Goal: Find specific page/section: Find specific page/section

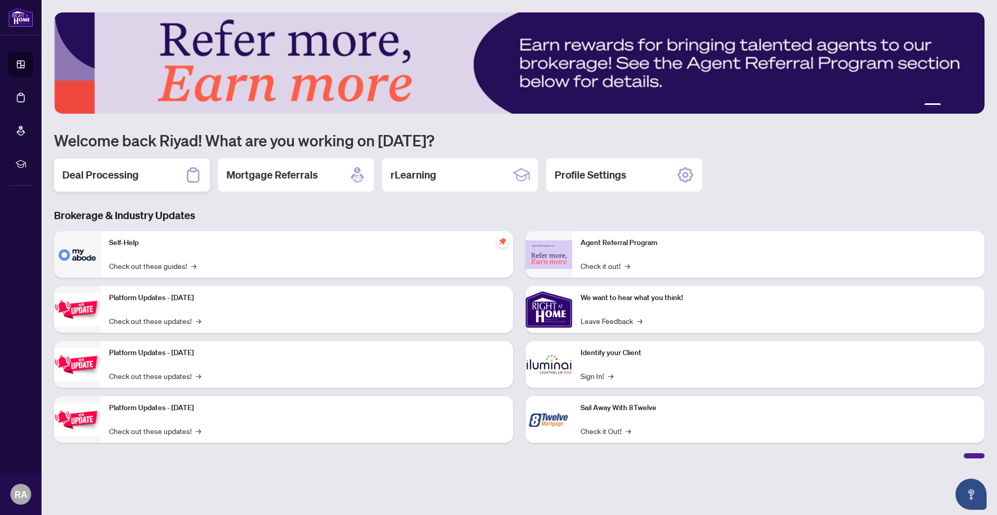
click at [95, 166] on div "Deal Processing" at bounding box center [132, 174] width 156 height 33
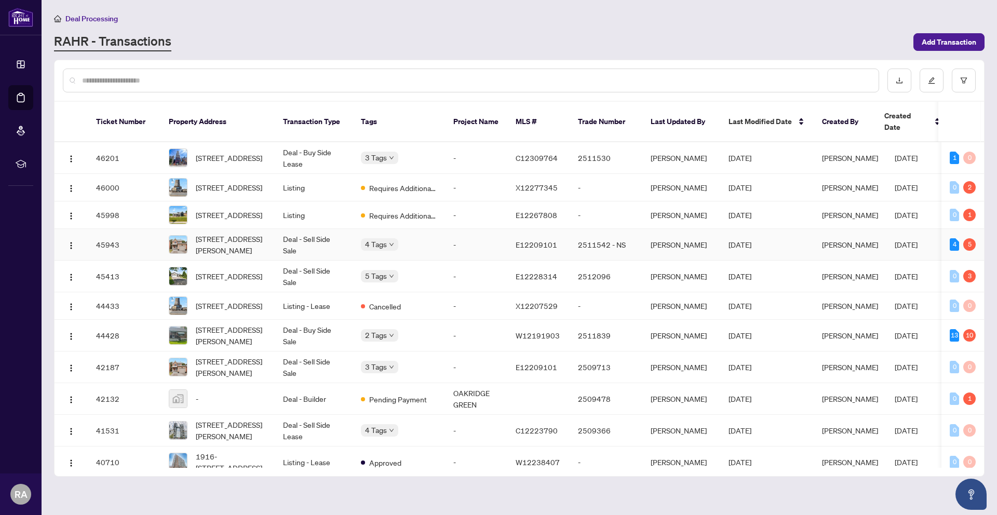
click at [211, 250] on span "[STREET_ADDRESS][PERSON_NAME]" at bounding box center [231, 244] width 71 height 23
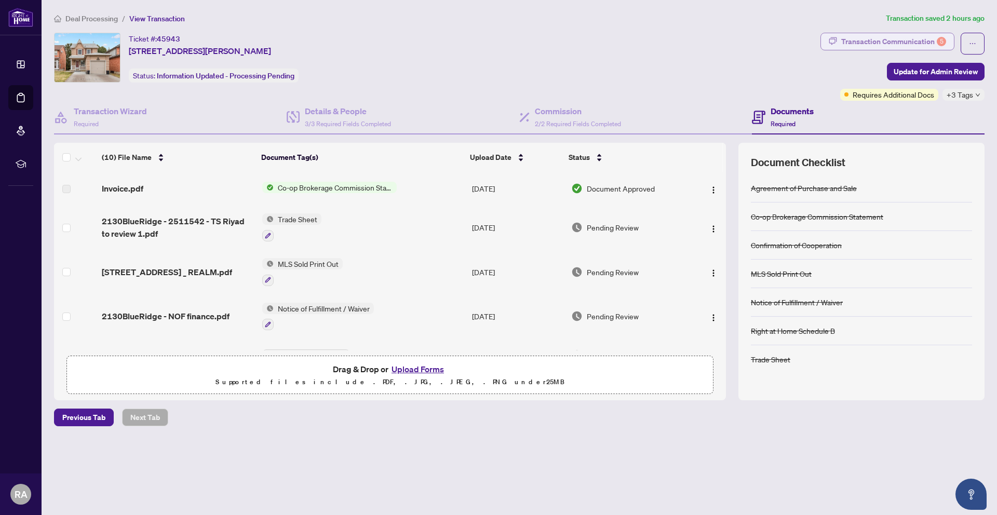
click at [904, 44] on div "Transaction Communication 5" at bounding box center [893, 41] width 105 height 17
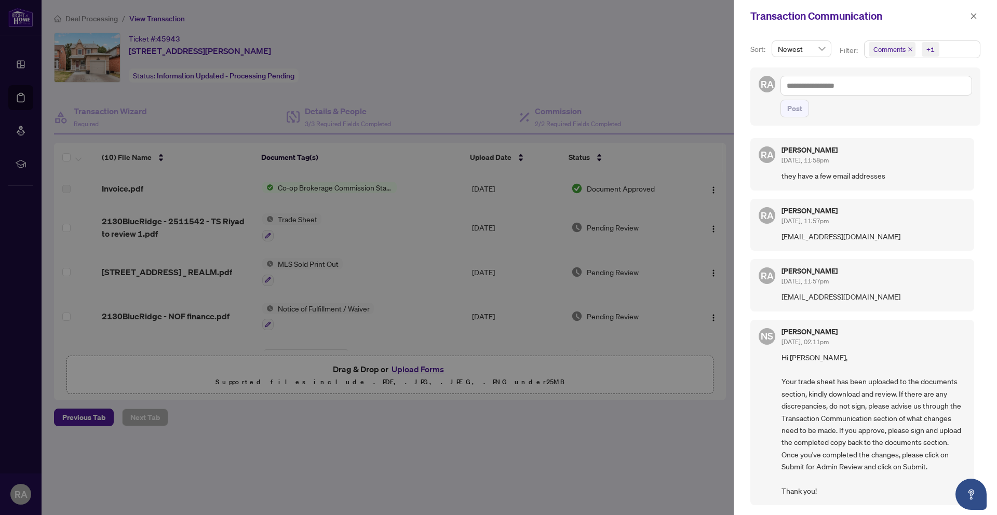
click at [653, 63] on div at bounding box center [498, 257] width 997 height 515
click at [655, 63] on div at bounding box center [498, 257] width 997 height 515
click at [974, 20] on icon "close" at bounding box center [973, 15] width 7 height 7
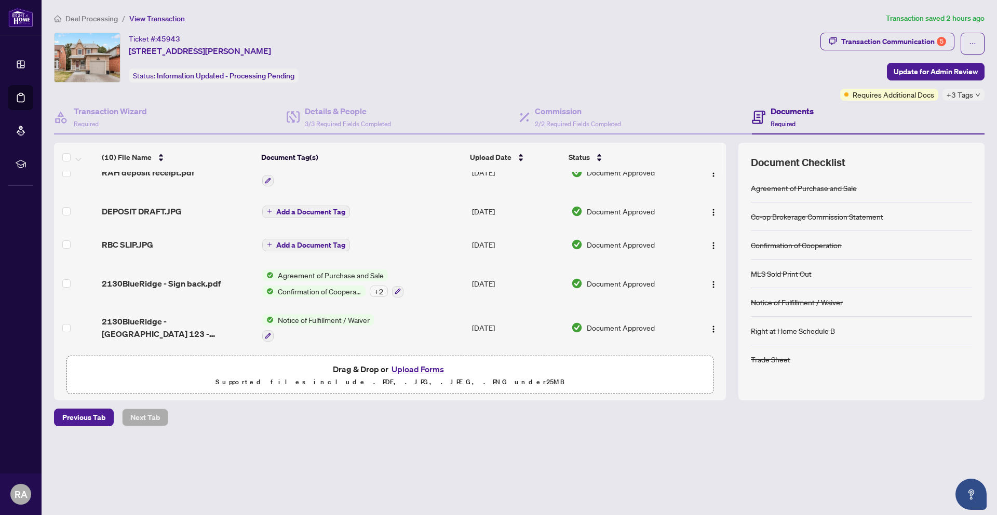
scroll to position [223, 0]
